Goal: Book appointment/travel/reservation

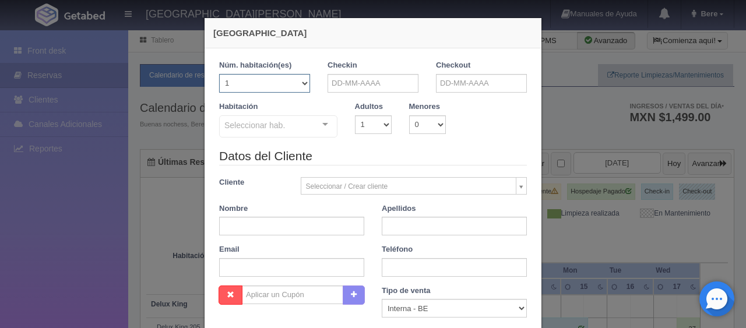
click at [279, 81] on select "1 2 3 4 5 6 7 8 9 10 11 12 13 14 15 16 17 18 19 20" at bounding box center [264, 83] width 91 height 19
select select "2"
click at [219, 74] on select "1 2 3 4 5 6 7 8 9 10 11 12 13 14 15 16 17 18 19 20" at bounding box center [264, 83] width 91 height 19
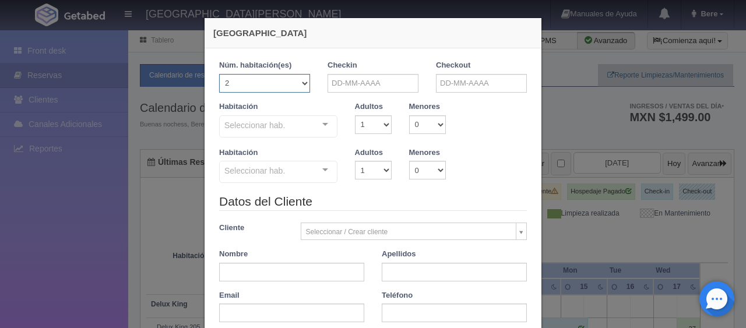
checkbox input "false"
click at [362, 95] on div "Checkin" at bounding box center [373, 80] width 108 height 41
click at [361, 82] on input "text" at bounding box center [372, 83] width 91 height 19
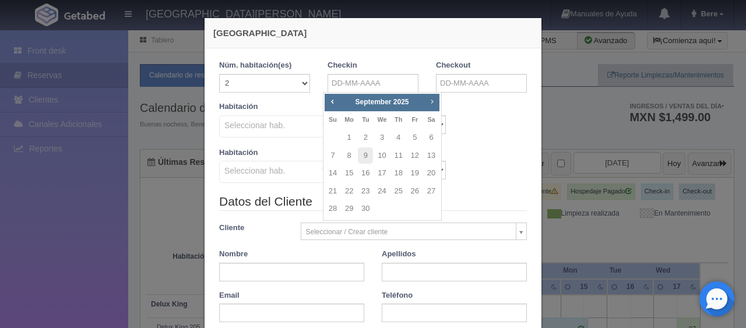
click at [430, 97] on span "Next" at bounding box center [431, 101] width 9 height 9
click at [333, 99] on span "Prev" at bounding box center [331, 101] width 9 height 9
click at [332, 209] on link "26" at bounding box center [332, 208] width 15 height 17
type input "26-10-2025"
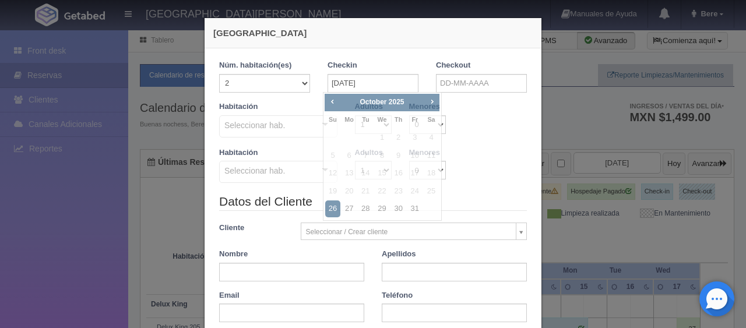
checkbox input "false"
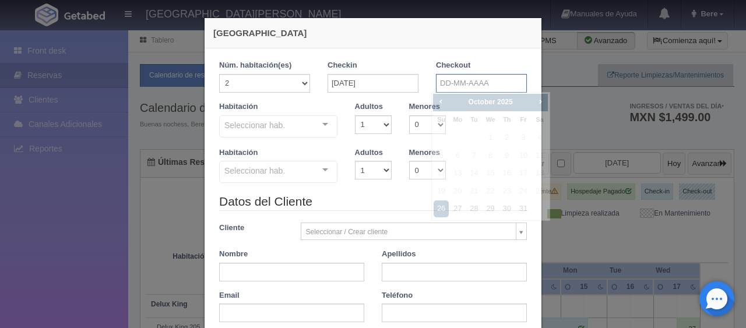
click at [440, 80] on input "text" at bounding box center [481, 83] width 91 height 19
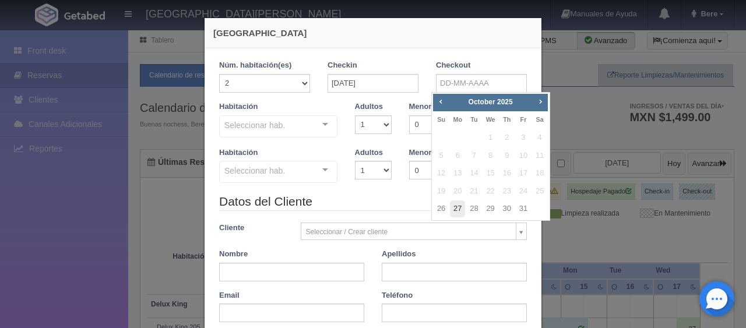
click at [456, 206] on link "27" at bounding box center [457, 208] width 15 height 17
type input "27-10-2025"
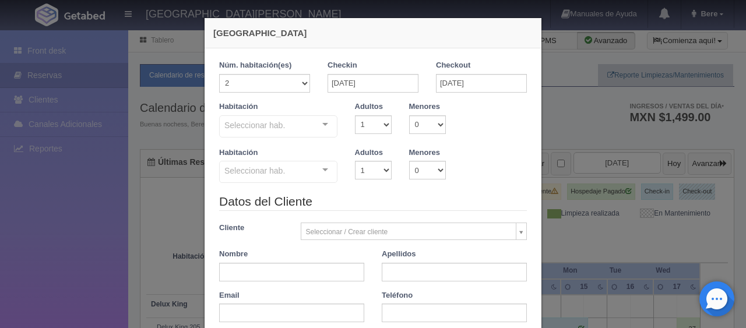
checkbox input "false"
click at [368, 113] on div "Adultos 1 2 3 4 5 6 7 8 9 10" at bounding box center [373, 117] width 54 height 33
click at [374, 126] on select "1 2 3 4 5 6 7 8 9 10" at bounding box center [373, 124] width 37 height 19
select select "3"
click at [355, 115] on select "1 2 3 4 5 6 7 8 9 10" at bounding box center [373, 124] width 37 height 19
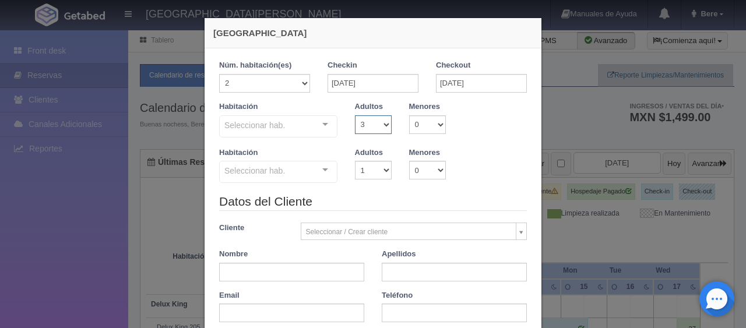
checkbox input "false"
click at [372, 178] on select "1 2 3 4 5 6 7 8 9 10" at bounding box center [373, 170] width 37 height 19
select select "3"
click at [355, 161] on select "1 2 3 4 5 6 7 8 9 10" at bounding box center [373, 170] width 37 height 19
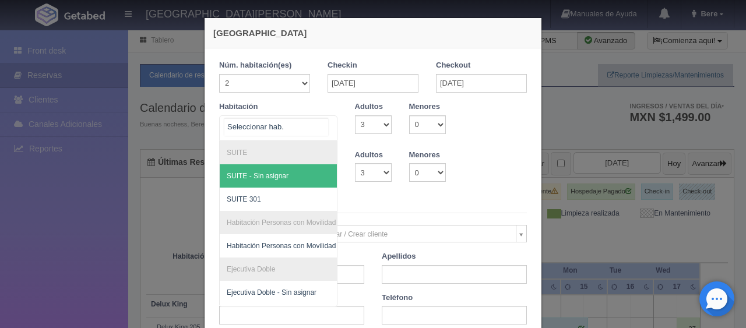
click at [300, 127] on div at bounding box center [278, 128] width 118 height 26
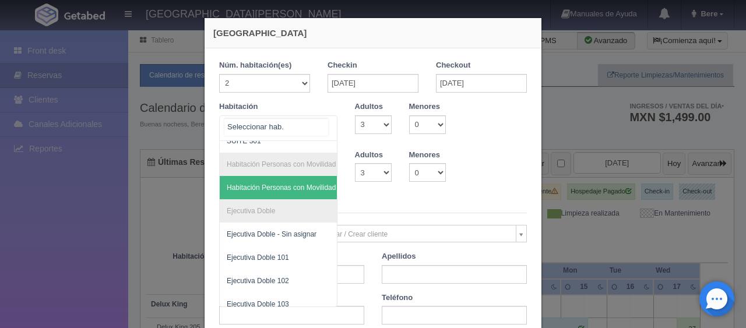
scroll to position [117, 0]
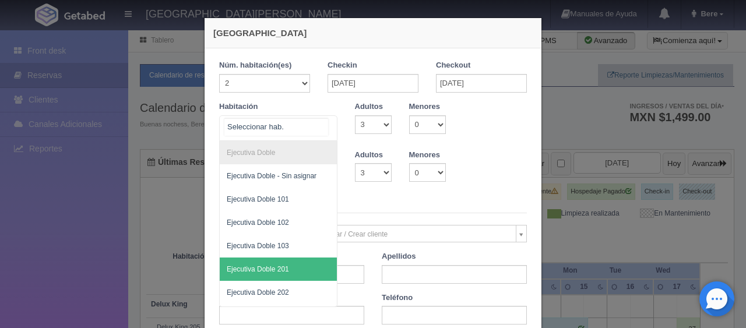
click at [289, 267] on span "Ejecutiva Doble 201" at bounding box center [318, 268] width 196 height 23
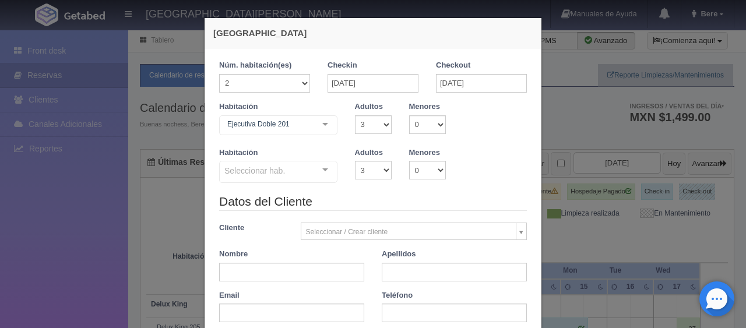
checkbox input "false"
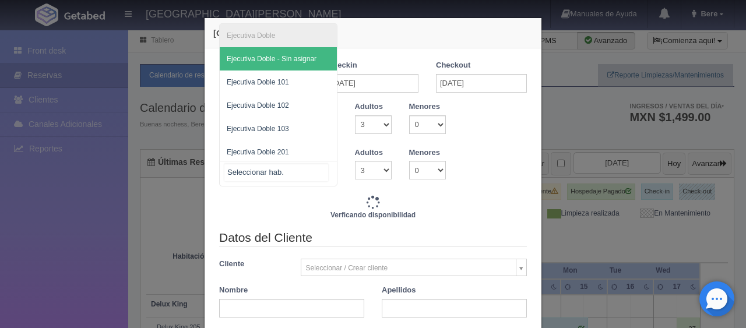
click at [308, 174] on div "Ejecutiva Doble Ejecutiva Doble - Sin asignar Ejecutiva Doble 101 Ejecutiva Dob…" at bounding box center [278, 174] width 118 height 26
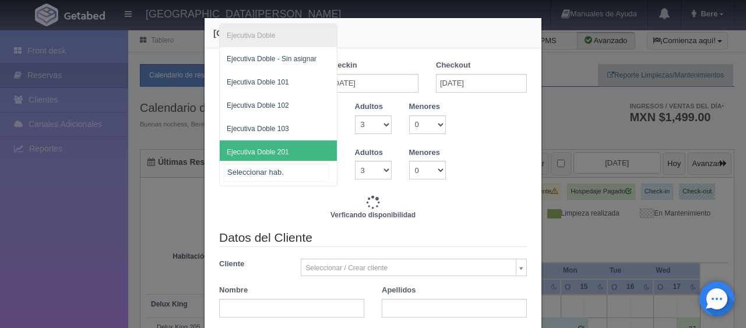
type input "3518.00"
checkbox input "false"
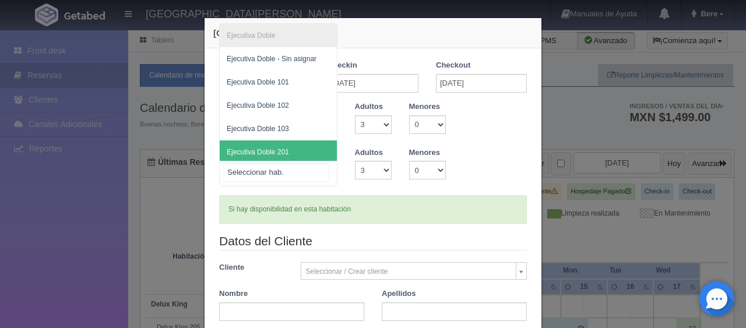
scroll to position [49, 0]
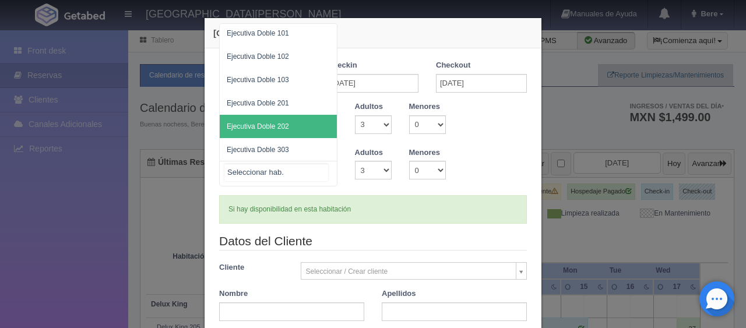
click at [291, 128] on span "Ejecutiva Doble 202" at bounding box center [278, 126] width 117 height 23
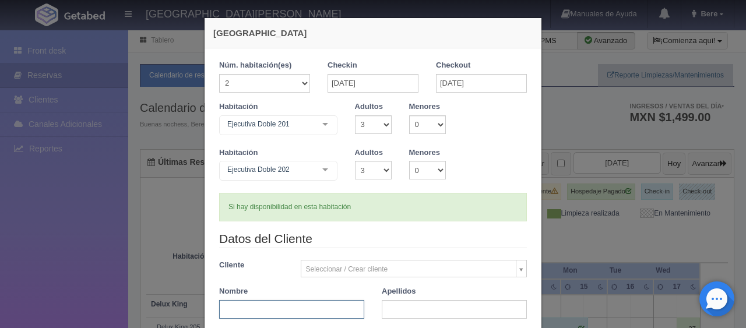
click at [242, 311] on input "text" at bounding box center [291, 309] width 145 height 19
type input "Jaquelin"
type input "Tello"
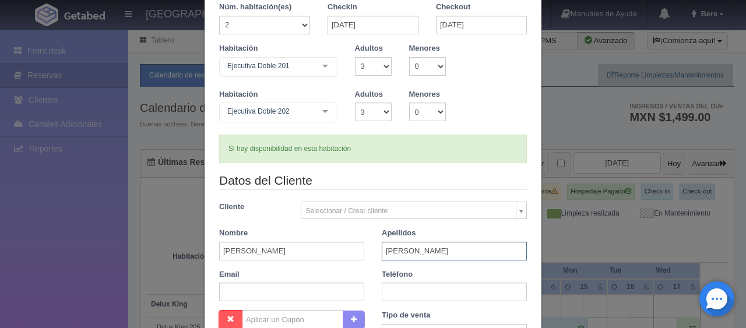
scroll to position [117, 0]
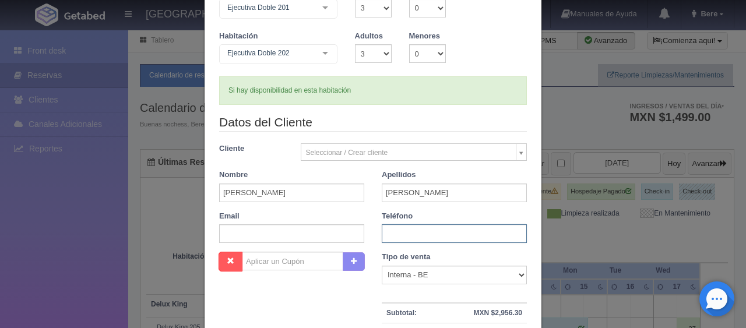
click at [382, 235] on input "text" at bounding box center [454, 233] width 145 height 19
paste input "1 (760) 8514144"
type input "1 (760) 8514144"
click at [411, 273] on select "Correo Electronico Interna - BE Llamada OTA Externa Otro WALK IN" at bounding box center [454, 275] width 145 height 19
select select "extota"
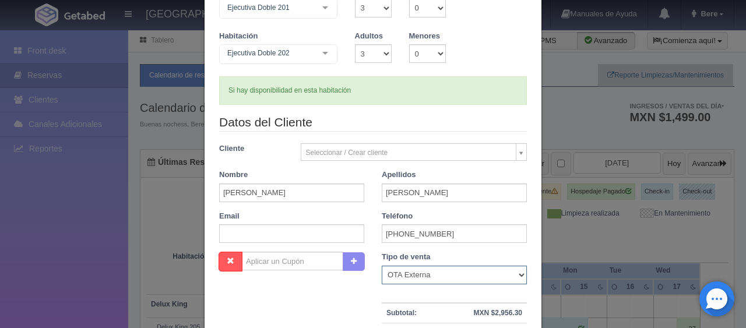
click at [382, 266] on select "Correo Electronico Interna - BE Llamada OTA Externa Otro WALK IN" at bounding box center [454, 275] width 145 height 19
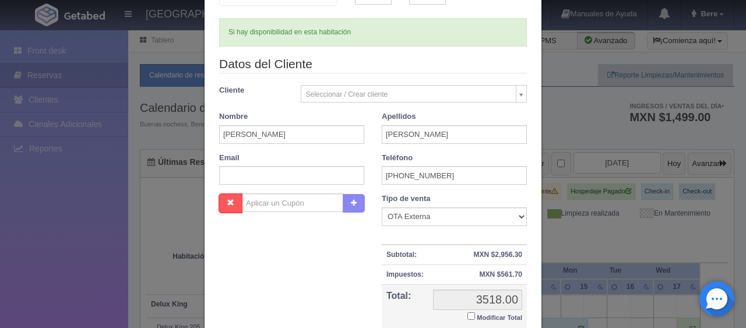
click at [467, 315] on input "Modificar Total" at bounding box center [471, 316] width 8 height 8
checkbox input "true"
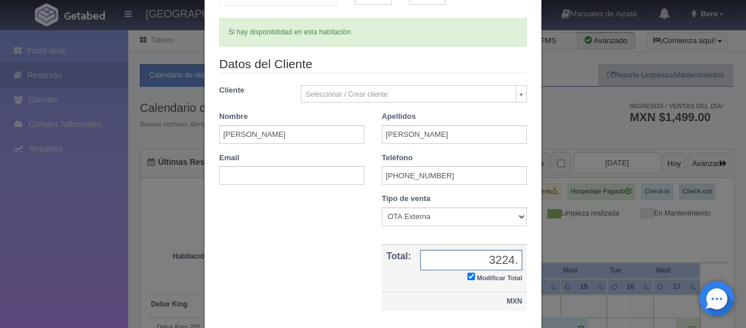
type input "3224.86"
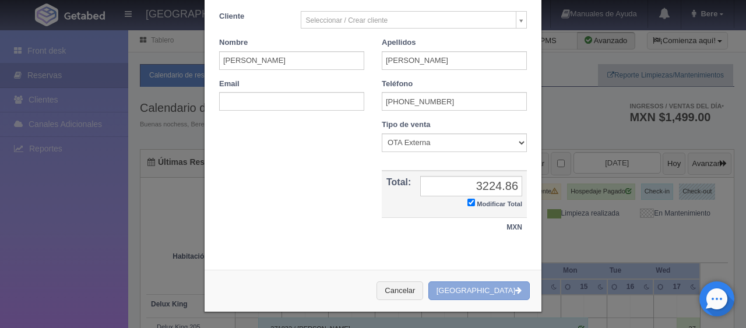
click at [472, 289] on button "[GEOGRAPHIC_DATA]" at bounding box center [478, 290] width 101 height 19
